Goal: Find specific page/section: Find specific page/section

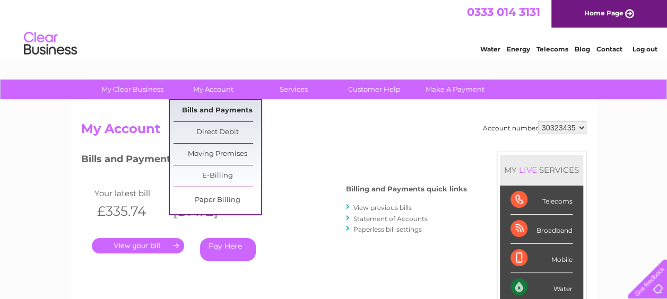
click at [219, 106] on link "Bills and Payments" at bounding box center [218, 110] width 88 height 21
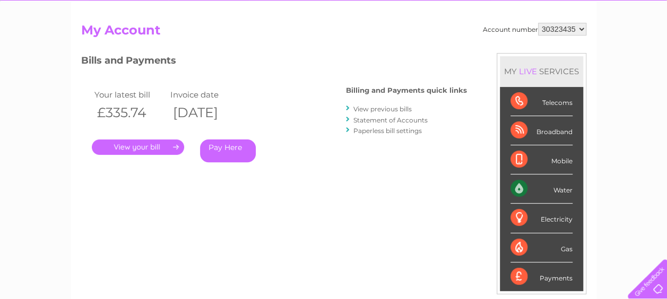
scroll to position [106, 0]
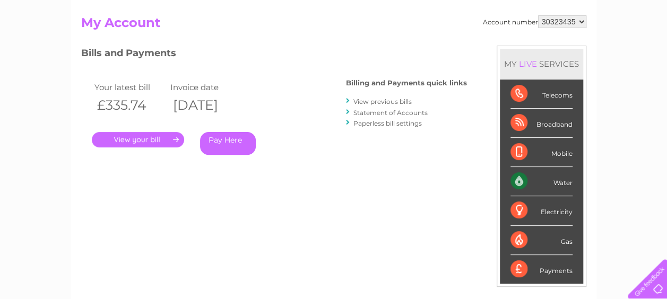
click at [364, 115] on link "Statement of Accounts" at bounding box center [391, 113] width 74 height 8
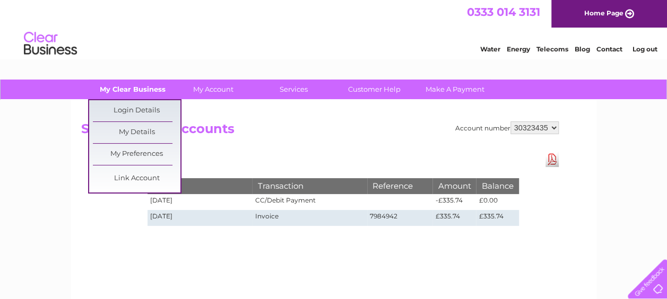
click at [146, 92] on link "My Clear Business" at bounding box center [133, 90] width 88 height 20
